Goal: Find specific page/section: Find specific page/section

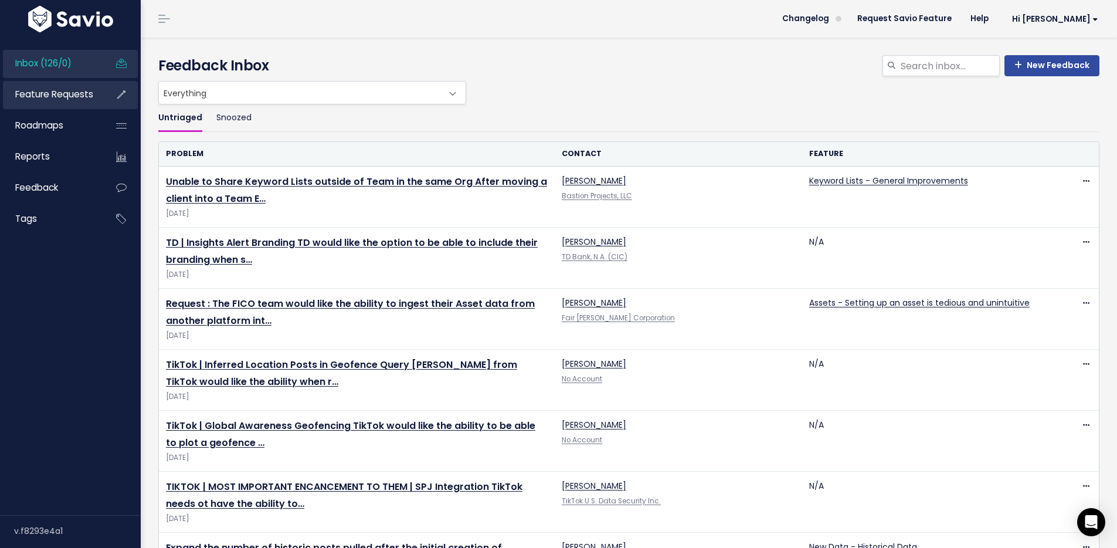
click at [54, 97] on span "Feature Requests" at bounding box center [54, 94] width 78 height 12
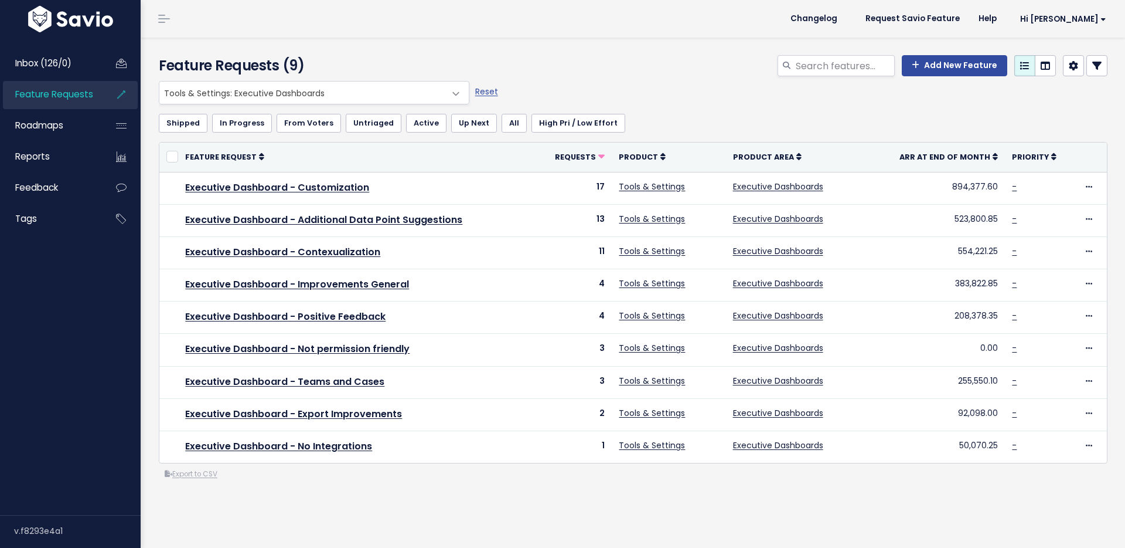
click at [251, 97] on span "Tools & Settings: Executive Dashboards" at bounding box center [302, 92] width 286 height 22
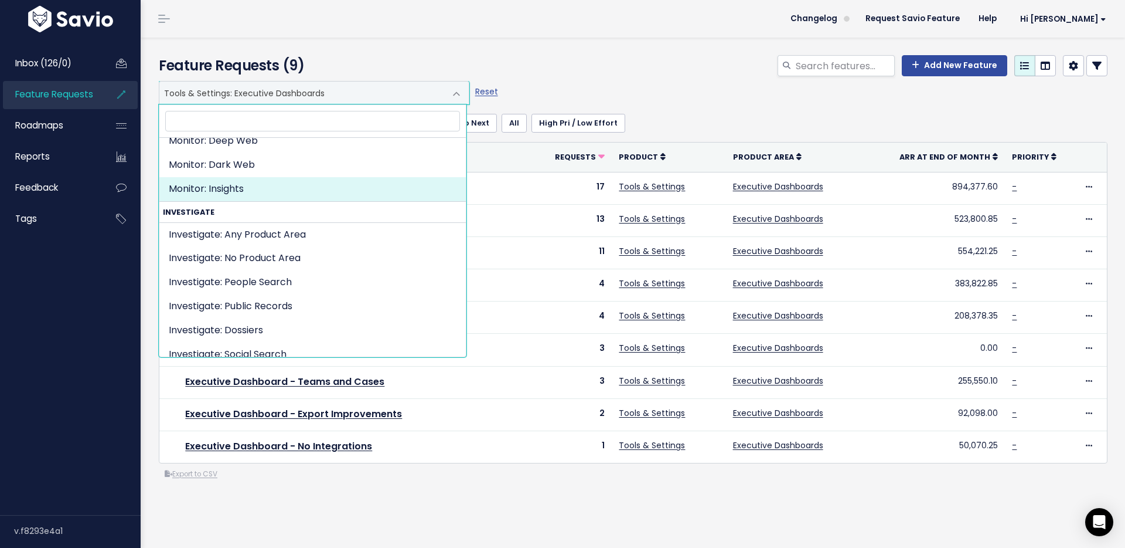
scroll to position [292, 0]
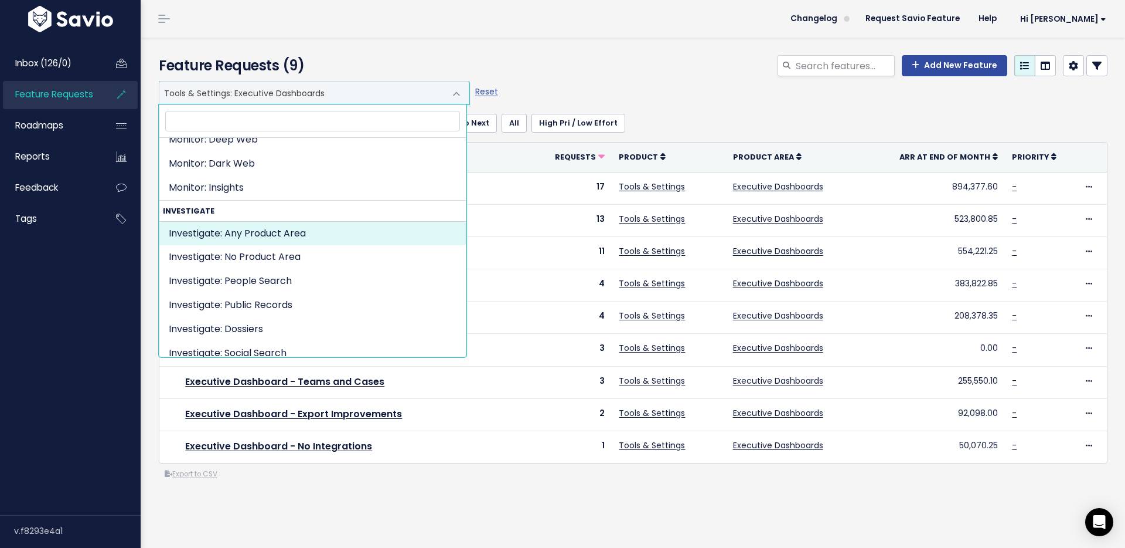
select select "INVESTIGATE:"
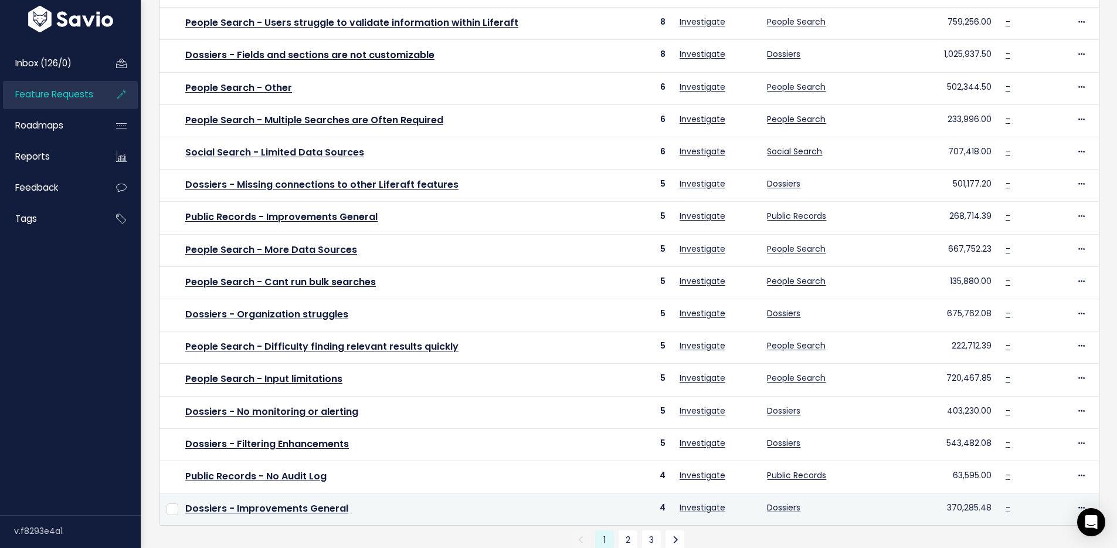
scroll to position [349, 0]
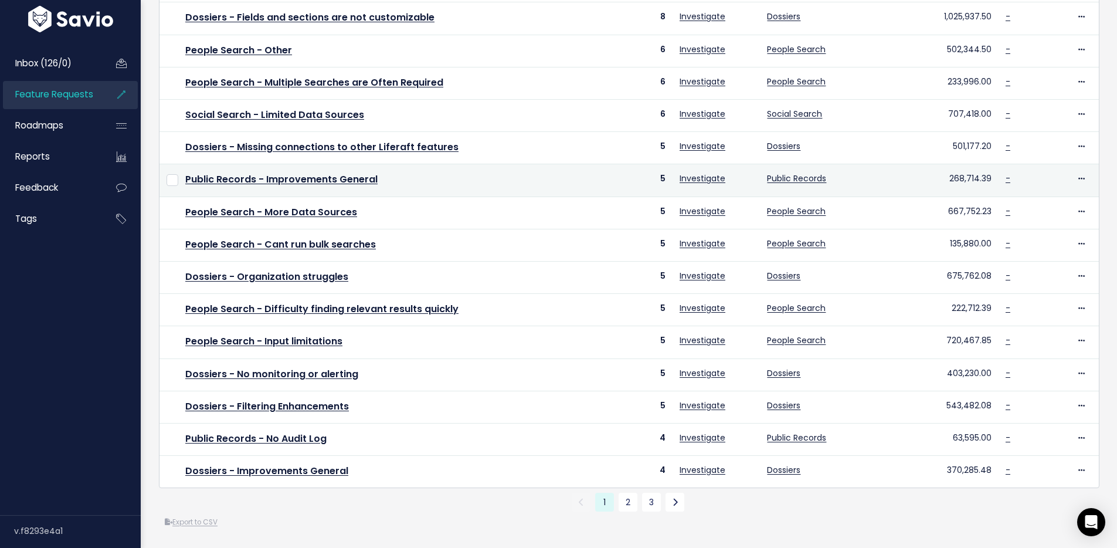
click at [409, 169] on td "Public Records - Improvements General" at bounding box center [387, 180] width 418 height 32
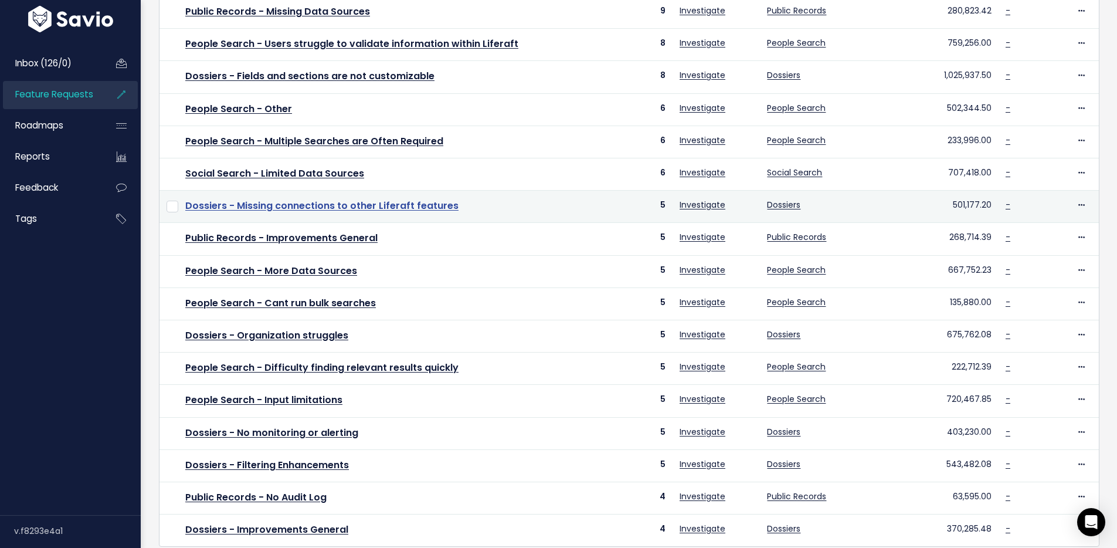
scroll to position [268, 0]
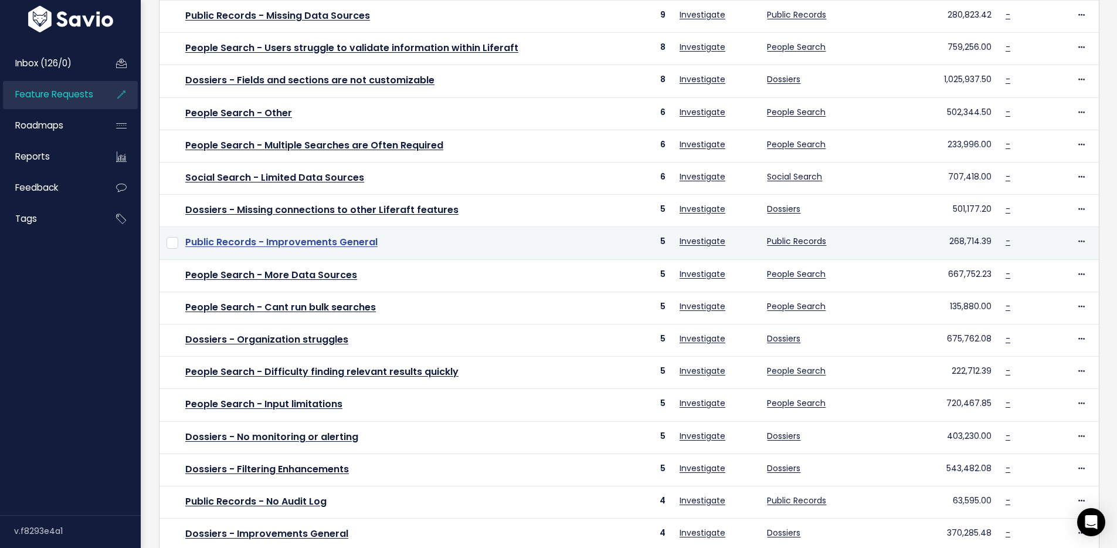
click at [310, 246] on link "Public Records - Improvements General" at bounding box center [281, 241] width 192 height 13
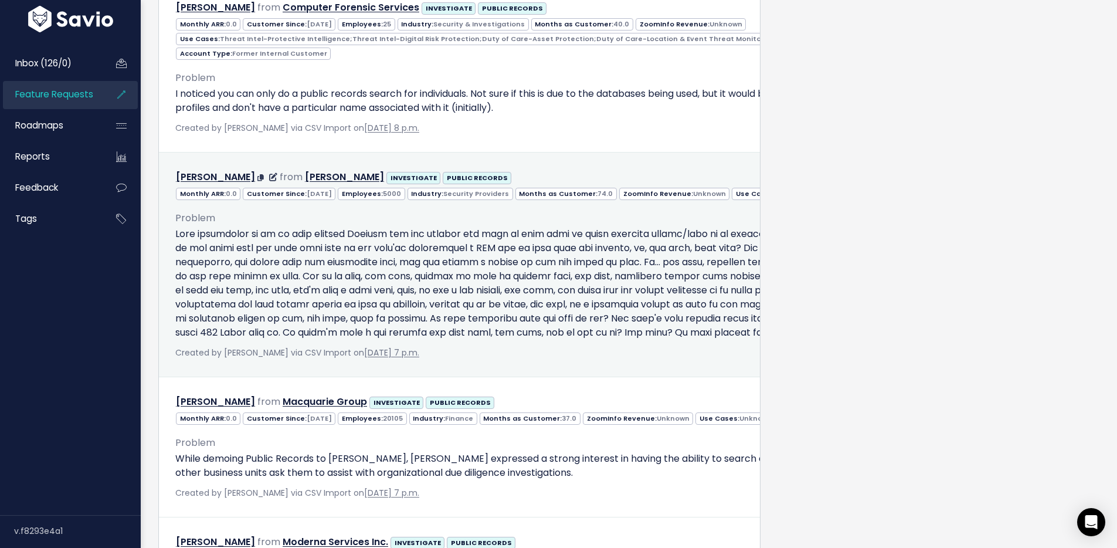
scroll to position [1587, 0]
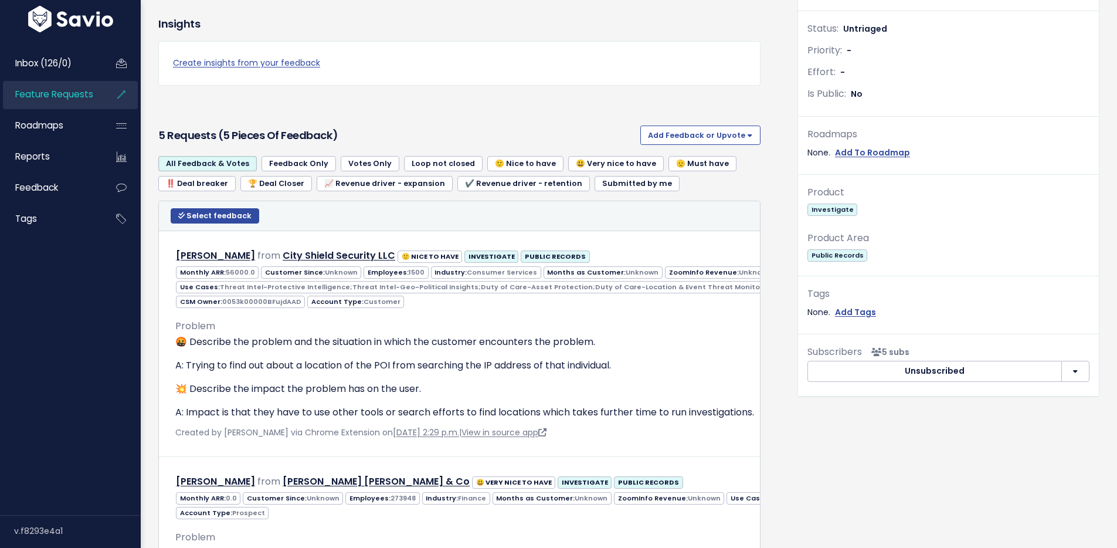
scroll to position [308, 0]
